Goal: Transaction & Acquisition: Purchase product/service

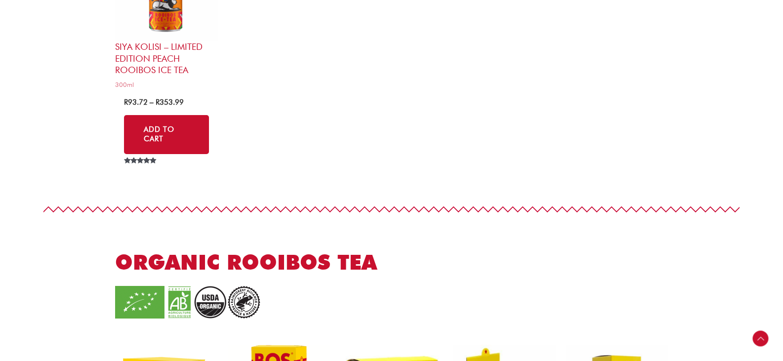
scroll to position [593, 0]
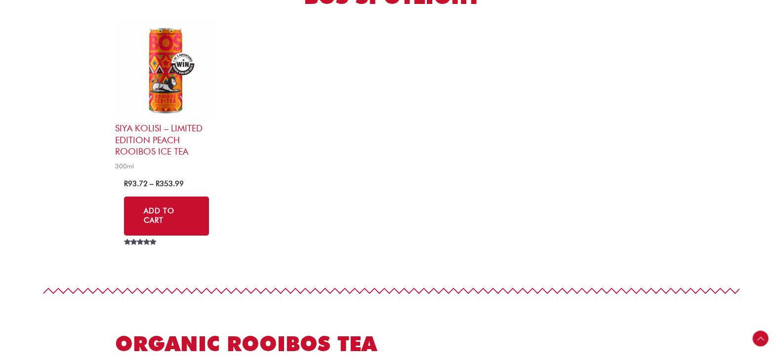
click at [180, 78] on img at bounding box center [166, 71] width 103 height 103
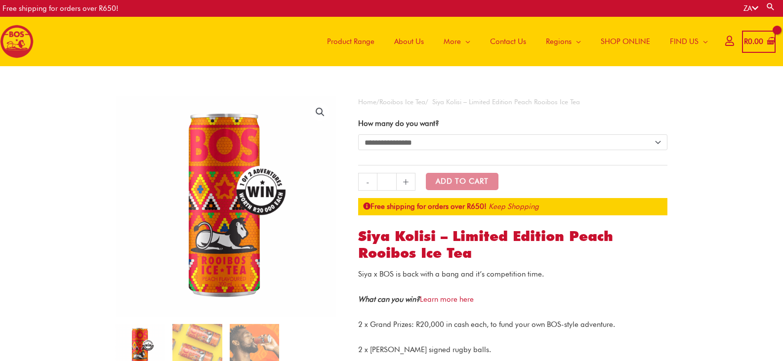
click at [350, 44] on span "Product Range" at bounding box center [350, 42] width 47 height 30
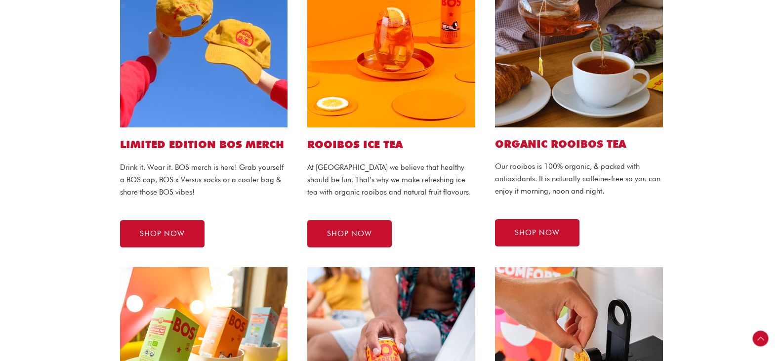
scroll to position [593, 0]
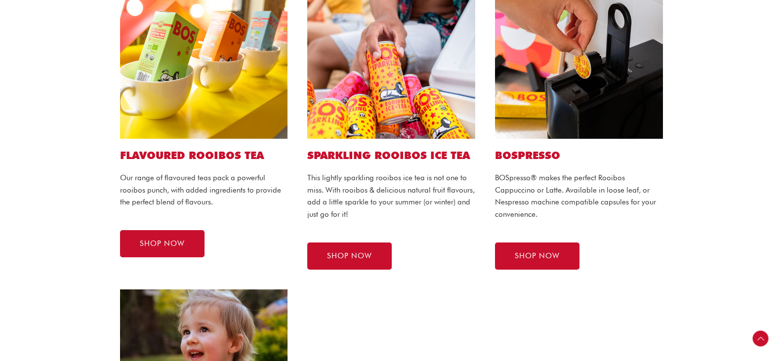
click at [412, 73] on img at bounding box center [391, 55] width 168 height 168
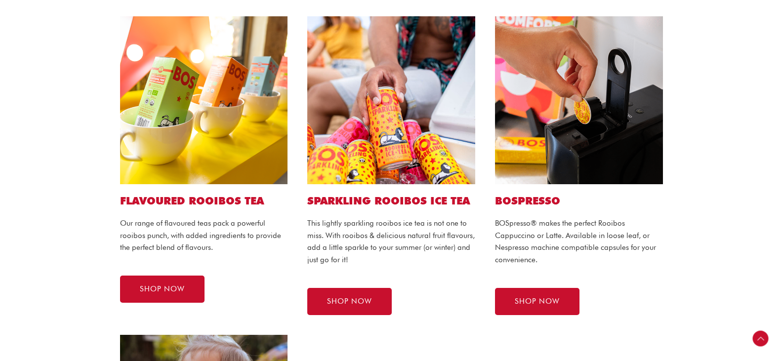
scroll to position [642, 0]
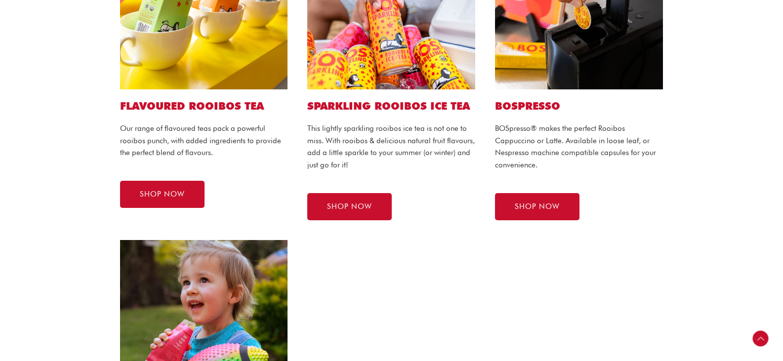
click at [393, 202] on div "SHOP NOW" at bounding box center [391, 206] width 168 height 27
click at [353, 203] on span "SHOP NOW" at bounding box center [349, 206] width 45 height 7
